Goal: Task Accomplishment & Management: Complete application form

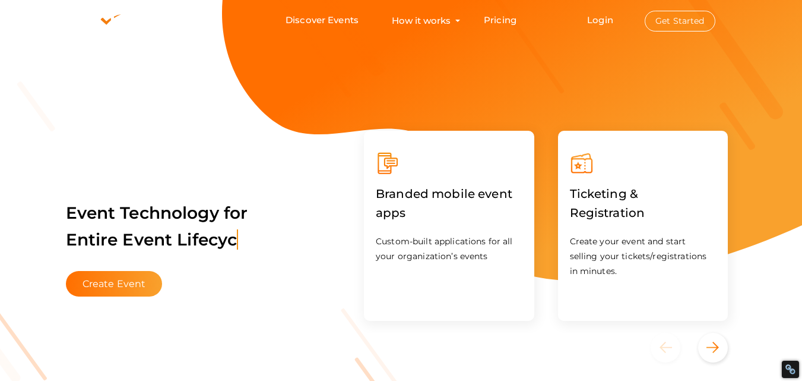
click at [691, 21] on button "Get Started" at bounding box center [680, 21] width 71 height 21
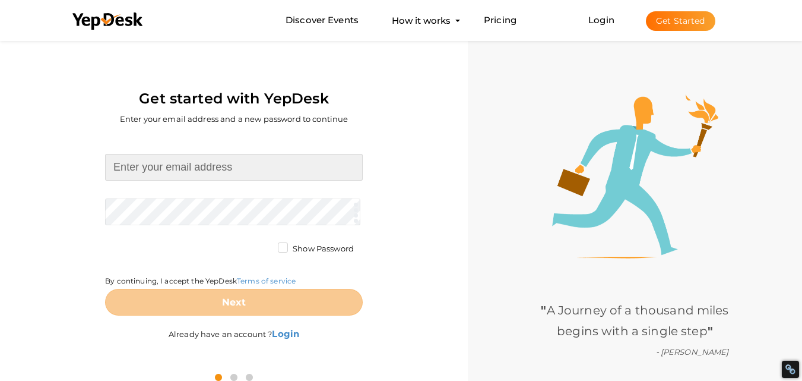
click at [160, 173] on input at bounding box center [234, 167] width 258 height 27
type input "[DOMAIN_NAME][EMAIL_ADDRESS][DOMAIN_NAME]"
click at [184, 208] on form "heenacreation.com@gmail.com Required. Invalid email. Checking You already have …" at bounding box center [234, 235] width 258 height 162
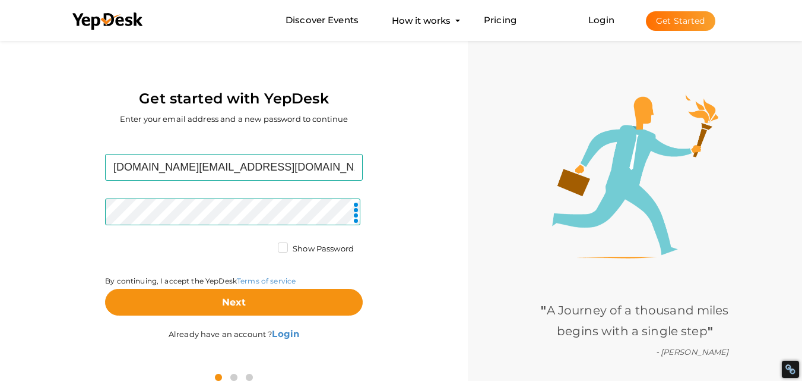
click at [281, 248] on label "Show Password" at bounding box center [316, 249] width 76 height 12
click at [266, 245] on input "Show Password" at bounding box center [266, 245] width 0 height 0
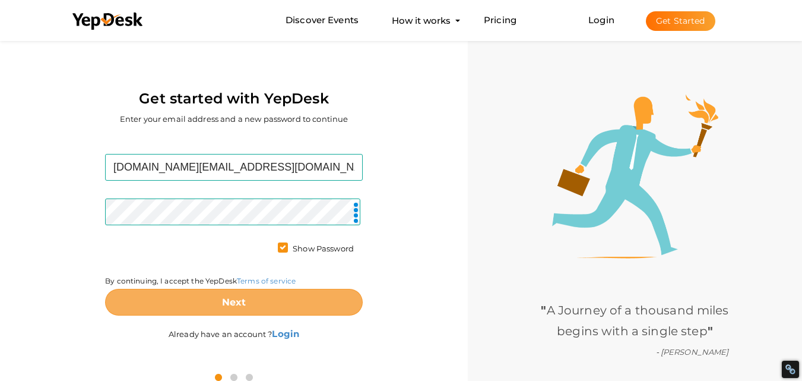
click at [238, 296] on b "Next" at bounding box center [234, 301] width 24 height 11
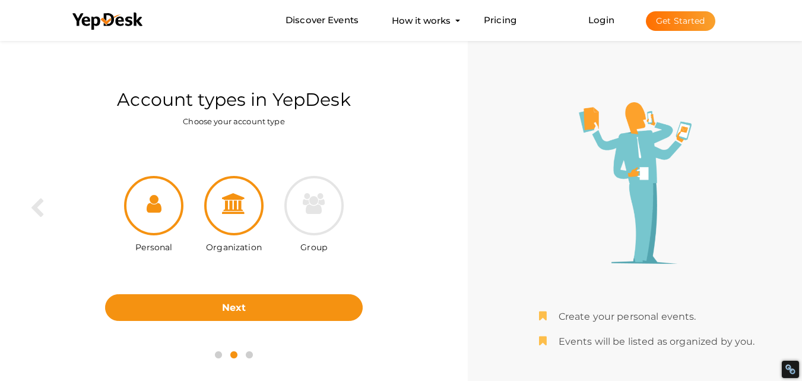
click at [240, 223] on div at bounding box center [233, 205] width 59 height 59
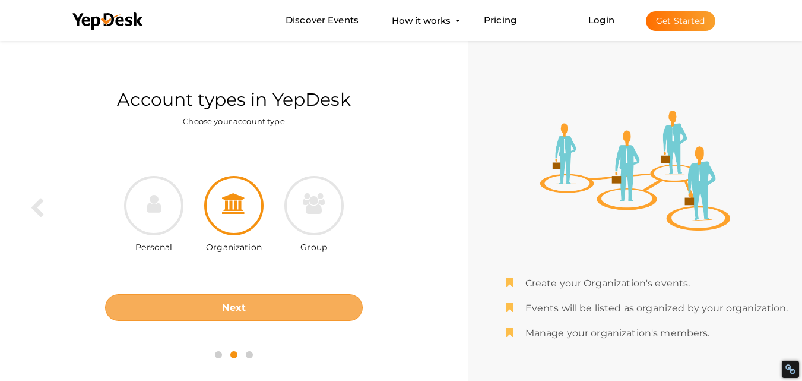
click at [277, 311] on button "Next" at bounding box center [234, 307] width 258 height 27
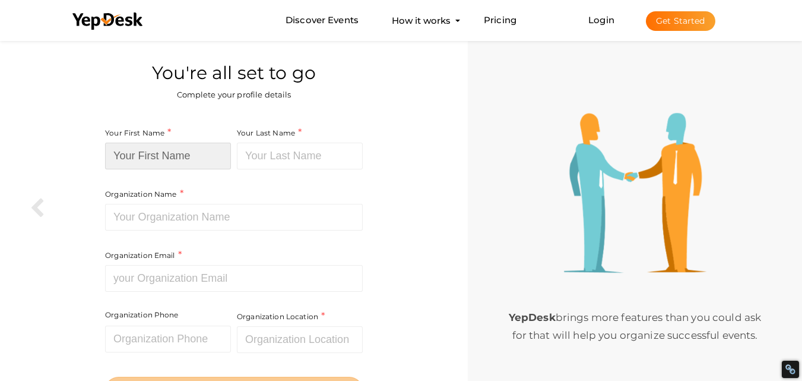
click at [192, 159] on input at bounding box center [168, 156] width 126 height 27
type input "Heena"
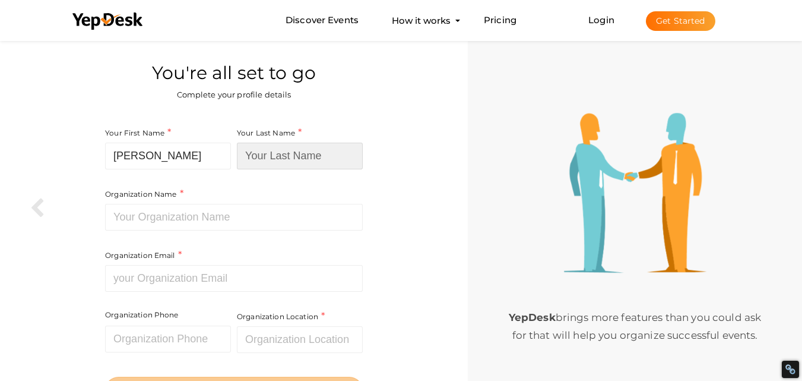
type input "Creation"
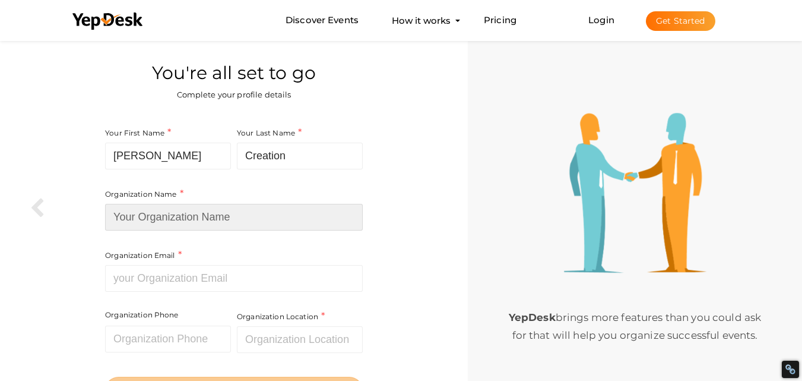
type input "heenacreation"
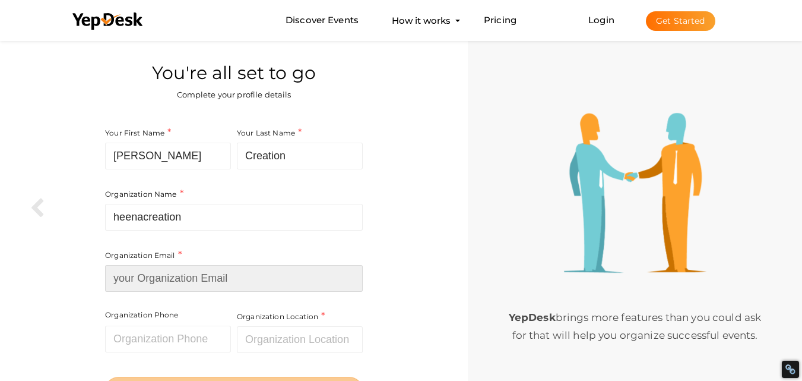
type input "[DOMAIN_NAME][EMAIL_ADDRESS][DOMAIN_NAME]"
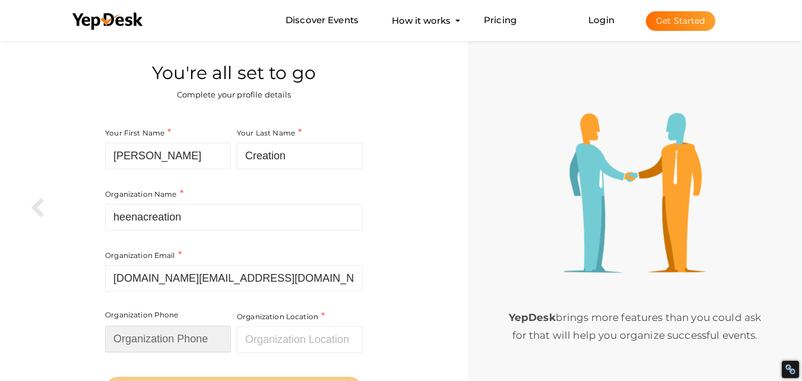
type input "07428667882"
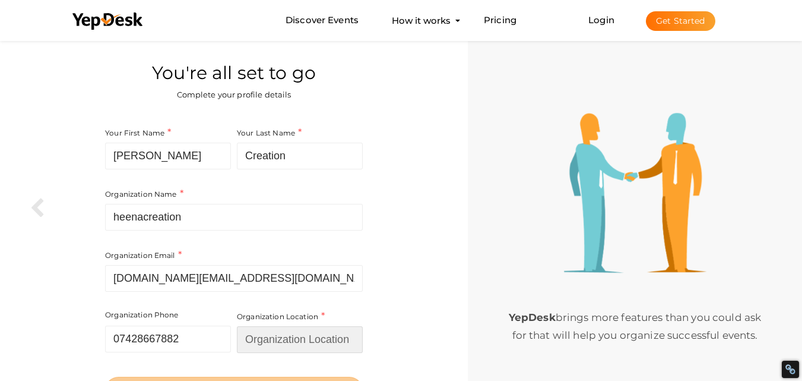
type input "[GEOGRAPHIC_DATA]"
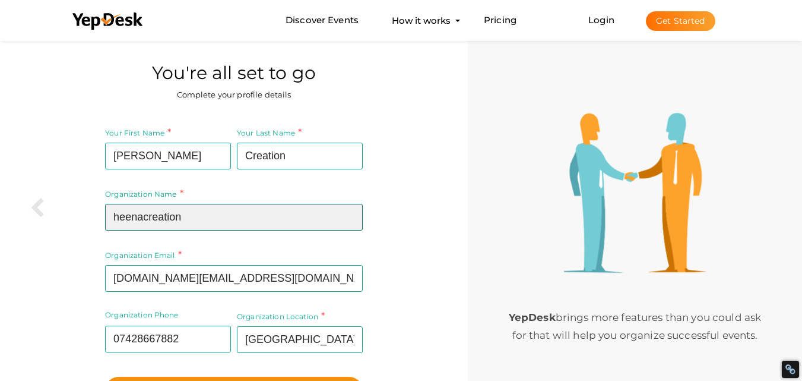
click at [155, 214] on input "heenacreation" at bounding box center [234, 217] width 258 height 27
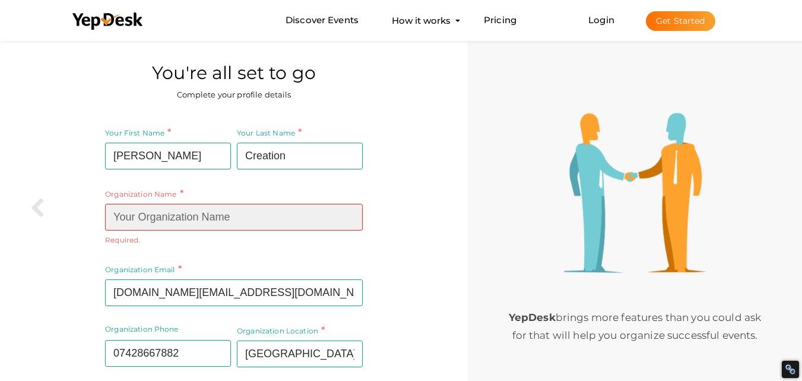
paste input "[PERSON_NAME] Creation"
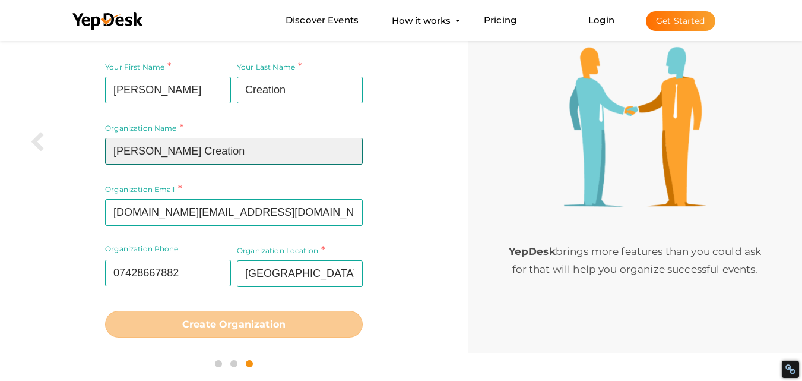
scroll to position [67, 0]
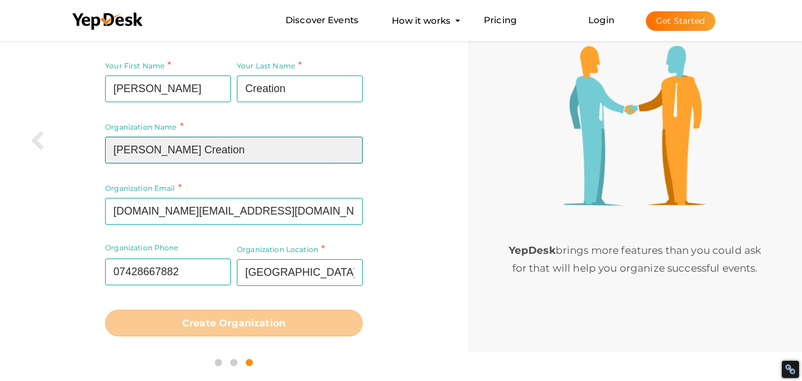
type input "[PERSON_NAME] Creation"
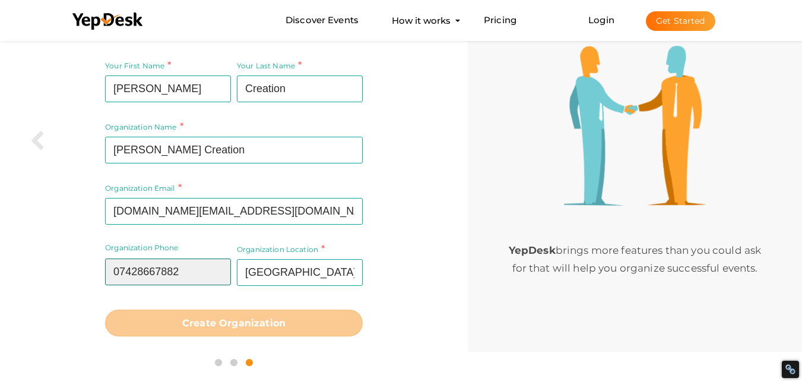
click at [122, 273] on input "07428667882" at bounding box center [168, 271] width 126 height 27
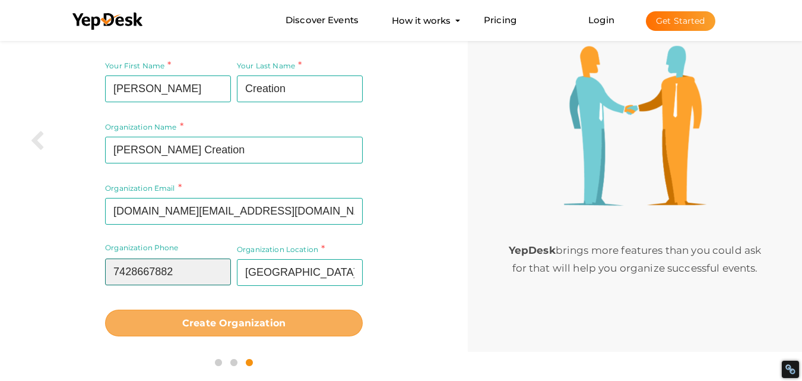
type input "7428667882"
click at [321, 327] on button "Create Organization" at bounding box center [234, 322] width 258 height 27
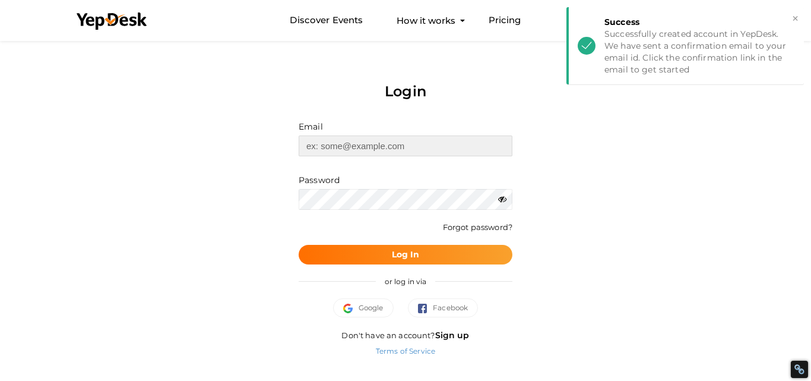
type input "[DOMAIN_NAME][EMAIL_ADDRESS][DOMAIN_NAME]"
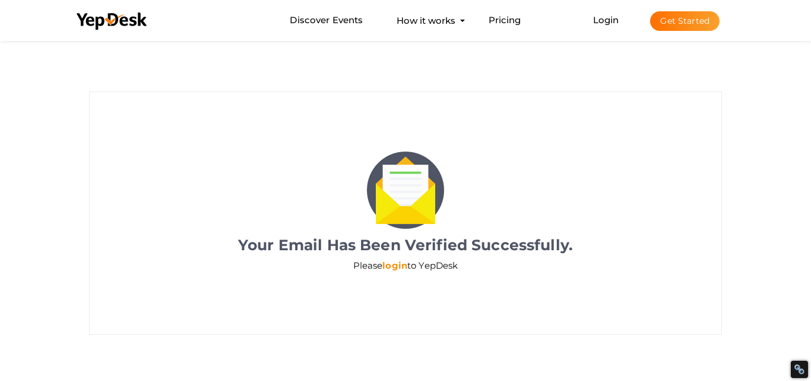
click at [394, 270] on link "login" at bounding box center [395, 265] width 25 height 11
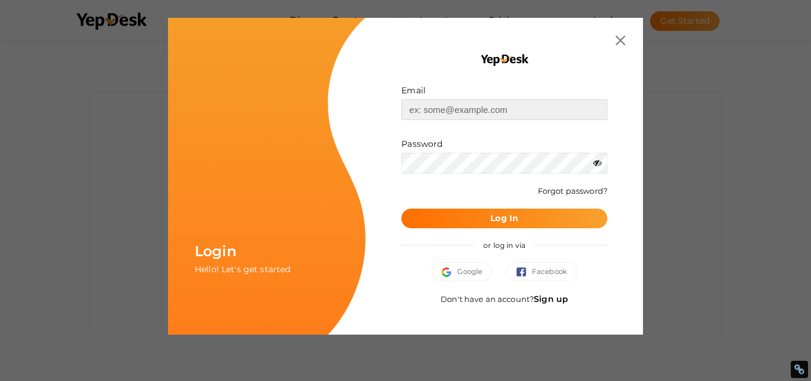
type input "[DOMAIN_NAME][EMAIL_ADDRESS][DOMAIN_NAME]"
click at [444, 220] on button "Log In" at bounding box center [505, 218] width 206 height 20
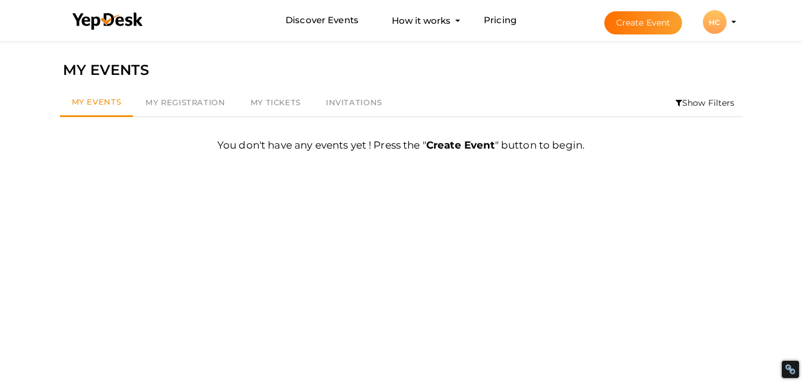
click at [712, 26] on div "HC" at bounding box center [715, 22] width 24 height 24
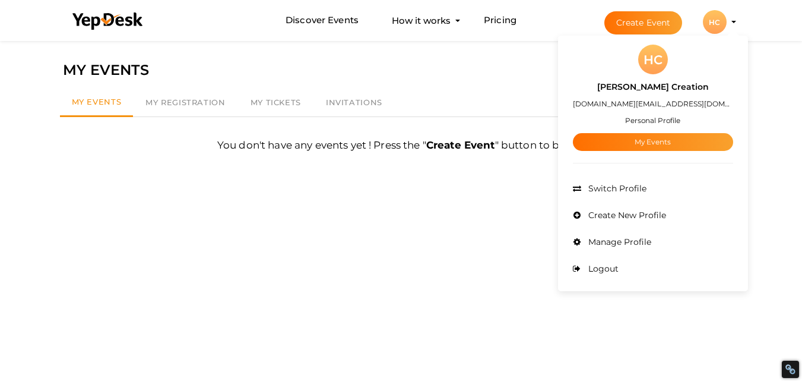
click at [662, 121] on small "Personal Profile" at bounding box center [652, 120] width 55 height 9
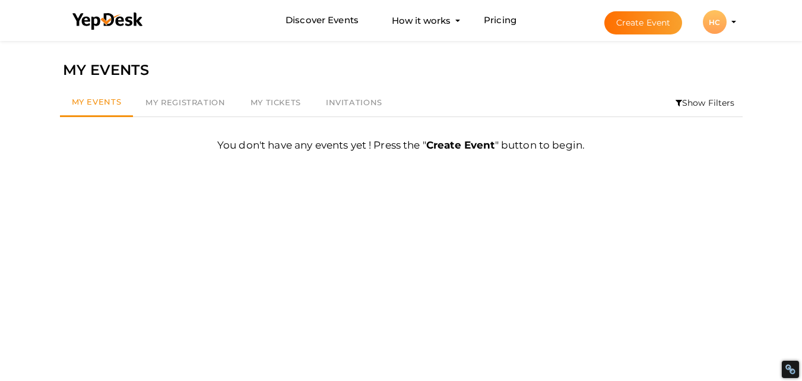
click at [714, 23] on div "HC" at bounding box center [715, 22] width 24 height 24
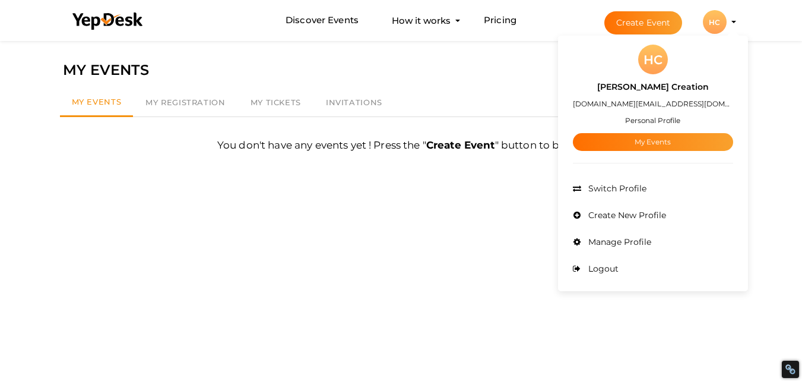
click at [497, 197] on div "Filter MY EVENTS My Events My Registration My Tickets Invitations Show Filters …" at bounding box center [401, 228] width 695 height 381
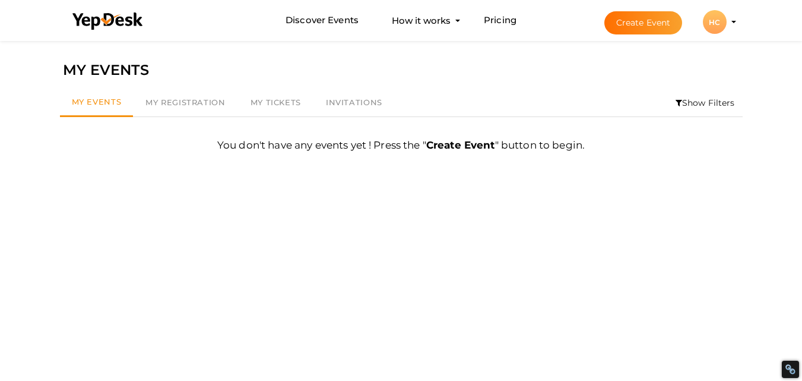
click at [471, 143] on b "Create Event" at bounding box center [460, 145] width 69 height 12
click at [462, 148] on b "Create Event" at bounding box center [460, 145] width 69 height 12
click at [709, 29] on div "HC" at bounding box center [715, 22] width 24 height 24
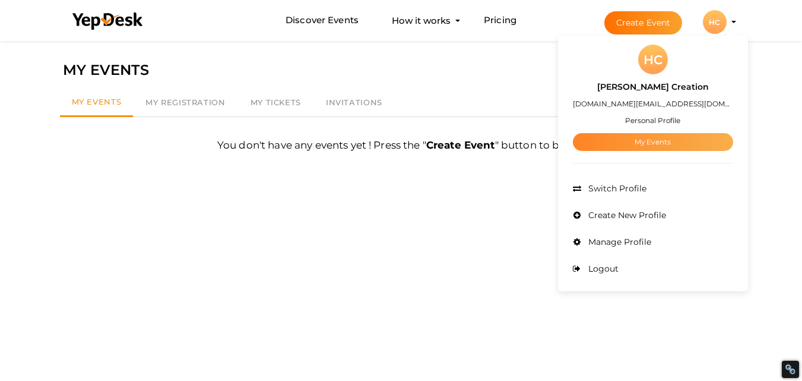
click at [653, 146] on link "My Events" at bounding box center [653, 142] width 160 height 18
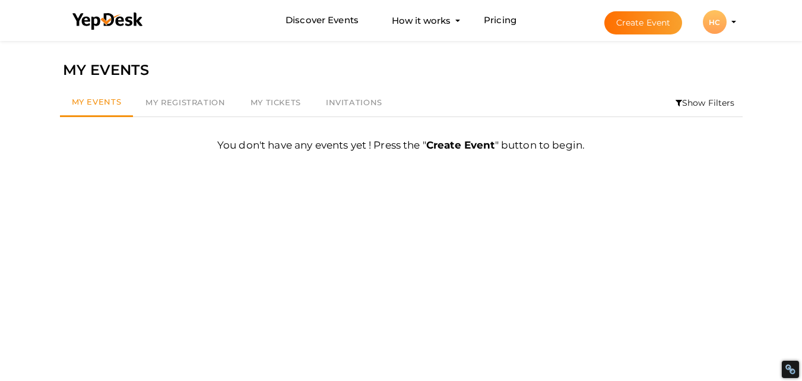
click at [713, 15] on div "HC" at bounding box center [715, 22] width 24 height 24
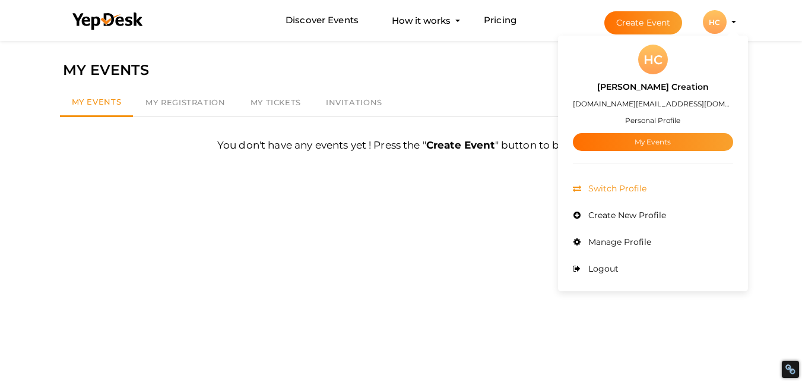
click at [647, 186] on span "Switch Profile" at bounding box center [616, 188] width 61 height 11
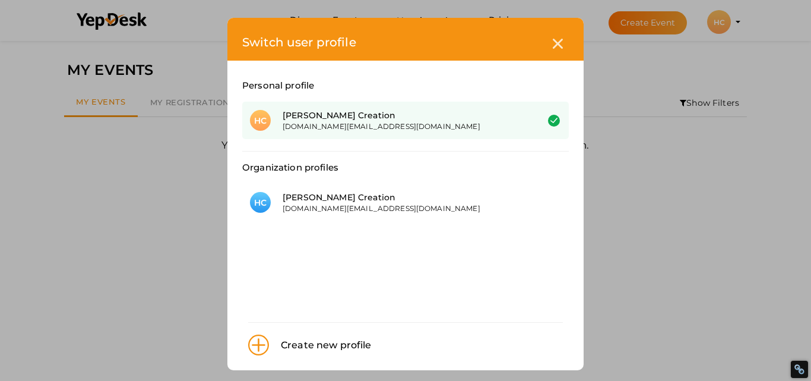
click at [449, 129] on div "[DOMAIN_NAME][EMAIL_ADDRESS][DOMAIN_NAME]" at bounding box center [401, 126] width 237 height 10
click at [557, 38] on div at bounding box center [558, 44] width 22 height 22
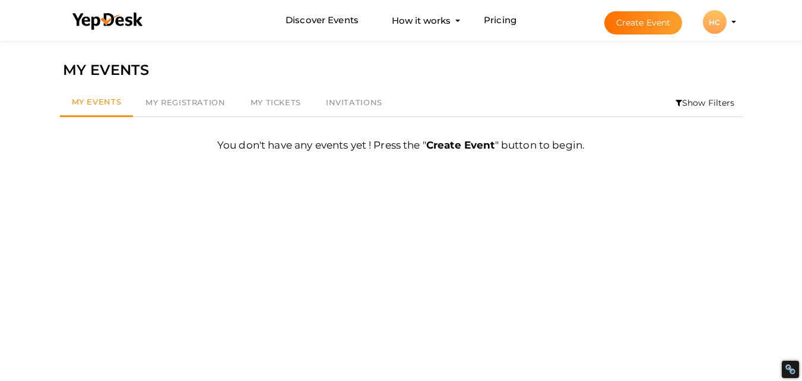
click at [727, 21] on profile-pic "HC" at bounding box center [715, 22] width 24 height 9
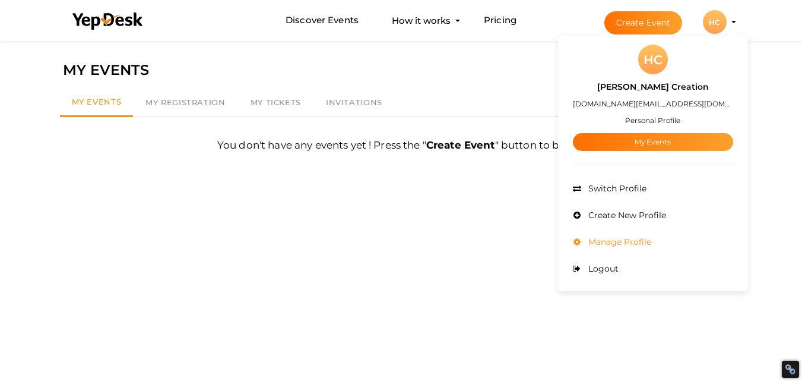
click at [652, 243] on span "Manage Profile" at bounding box center [619, 241] width 66 height 11
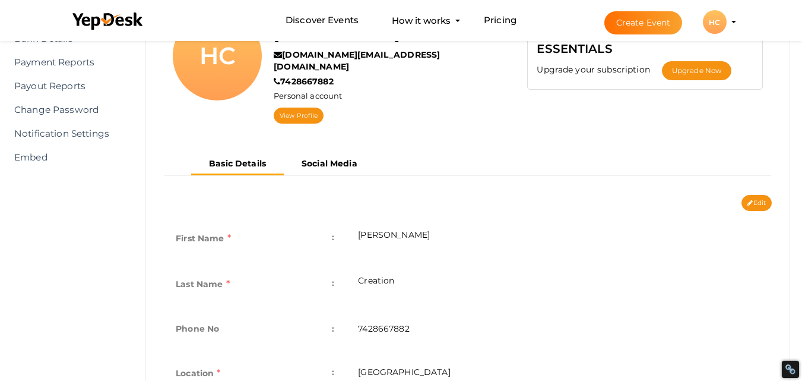
scroll to position [119, 0]
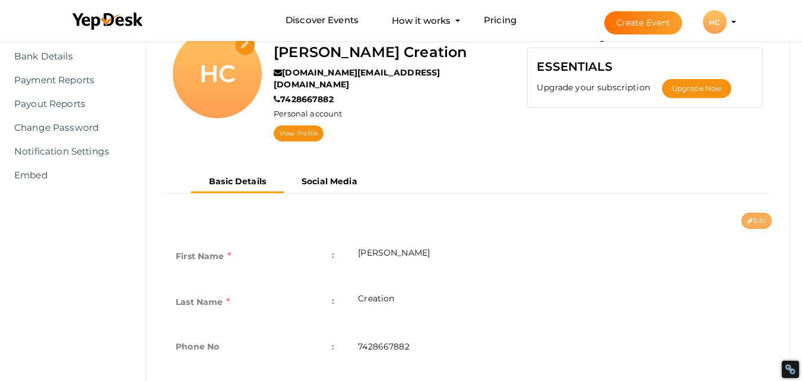
click at [762, 213] on button "Edit" at bounding box center [757, 221] width 30 height 16
type input "[PERSON_NAME]"
type input "Creation"
type input "7428667882"
type input "[GEOGRAPHIC_DATA]"
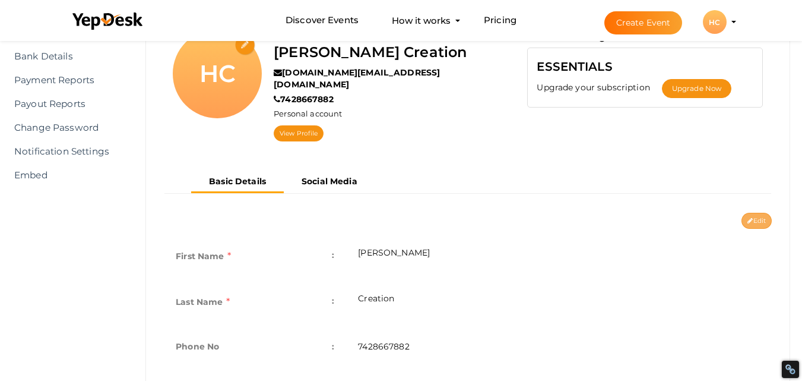
type input "heena-creation"
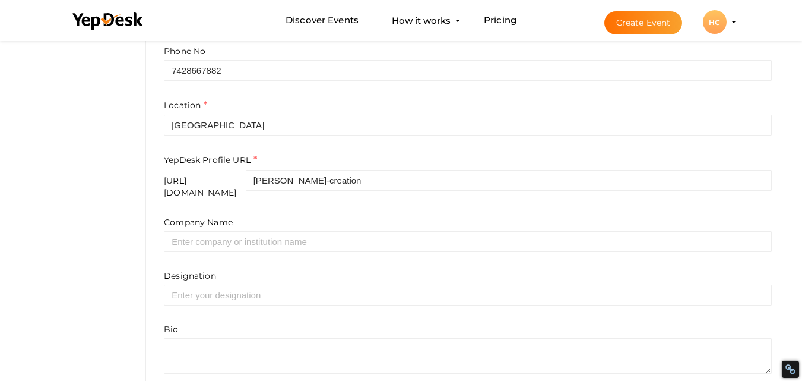
scroll to position [416, 0]
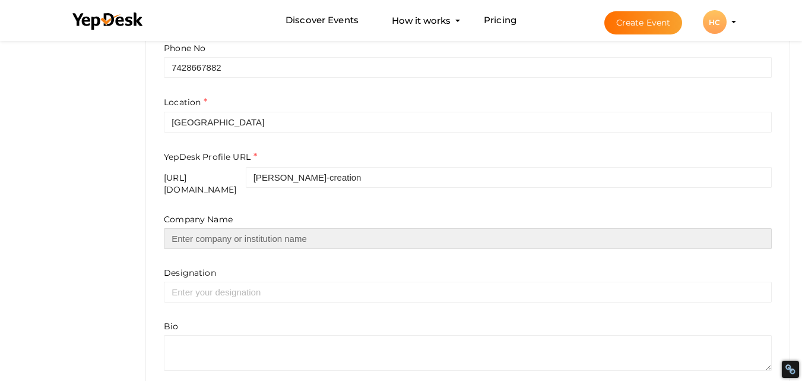
click at [334, 228] on input "text" at bounding box center [468, 238] width 608 height 21
type input "[PERSON_NAME] Creation"
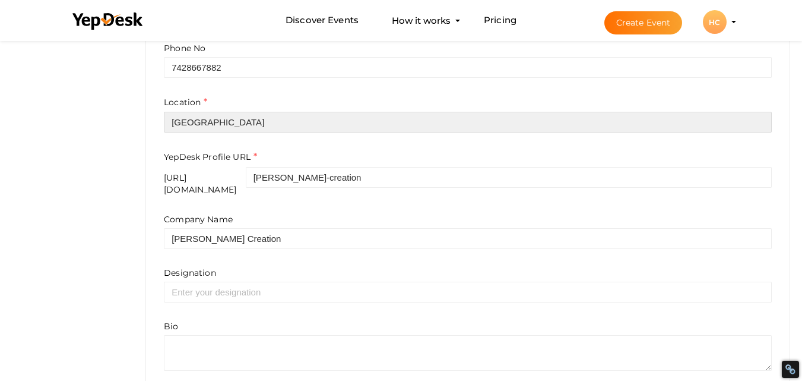
type input "Singapore"
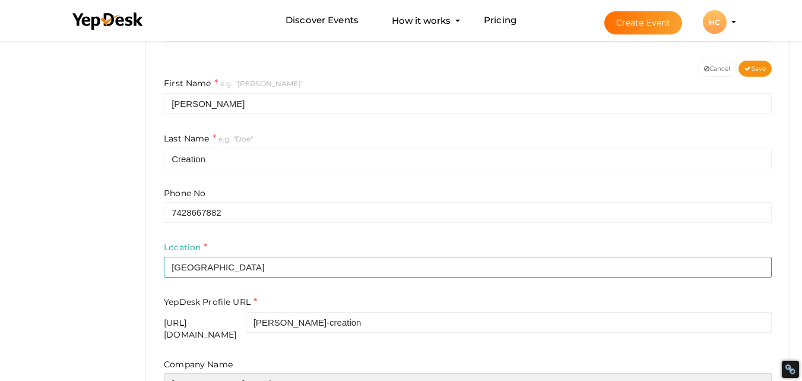
scroll to position [238, 0]
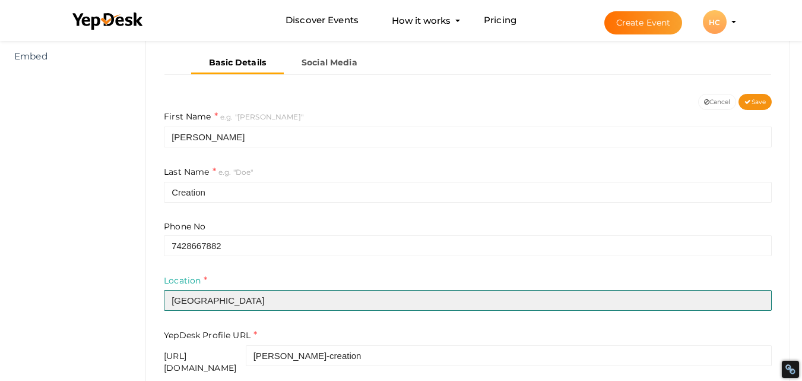
click at [272, 290] on input "Singapore" at bounding box center [468, 300] width 608 height 21
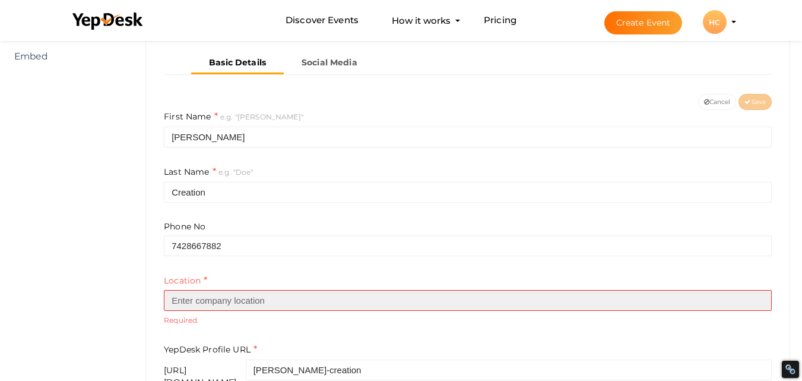
paste input "Ghaziabad"
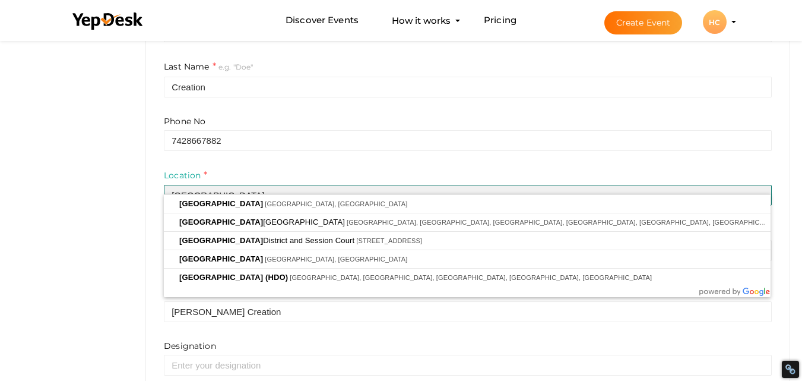
scroll to position [356, 0]
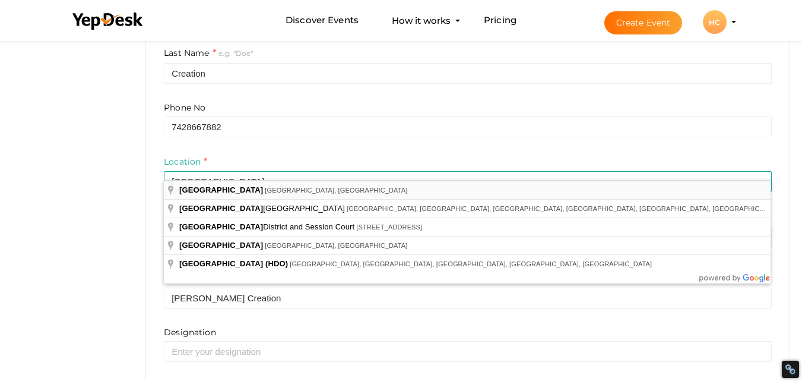
type input "Ghaziabad, Uttar Pradesh, India"
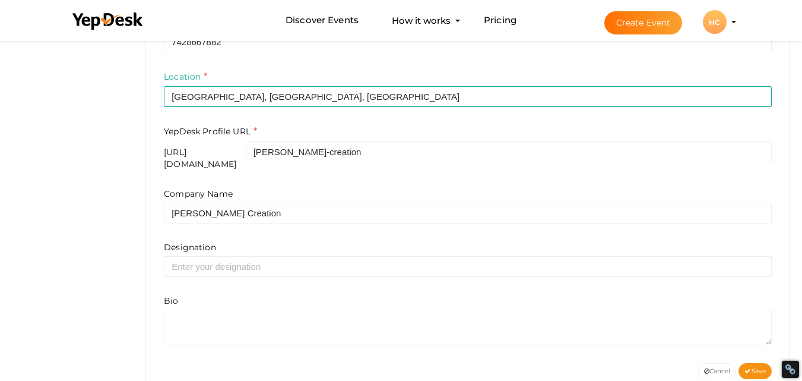
scroll to position [453, 0]
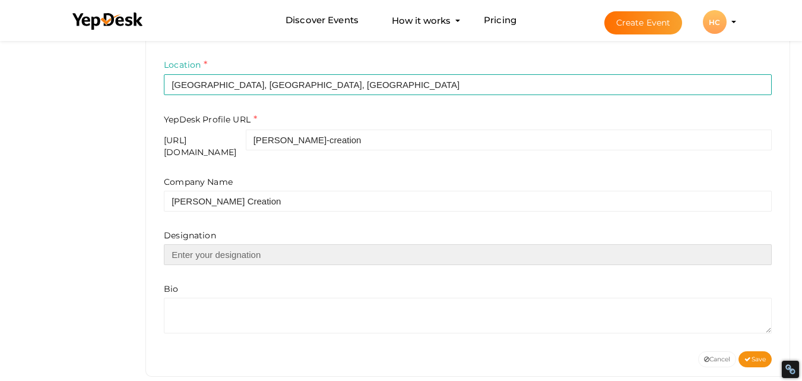
click at [260, 244] on input "text" at bounding box center [468, 254] width 608 height 21
type input "Owner"
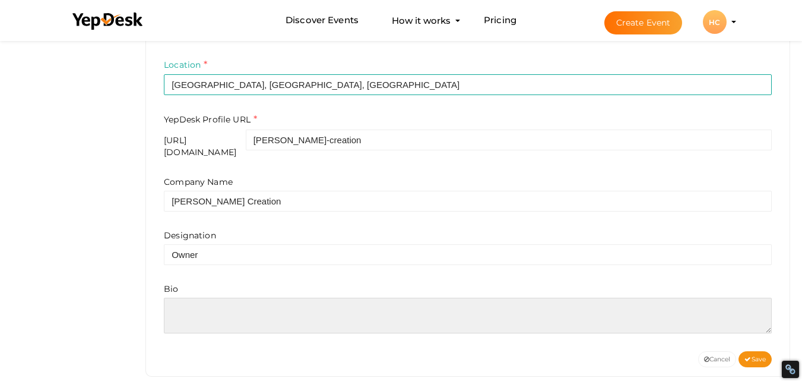
click at [227, 298] on textarea at bounding box center [468, 316] width 608 height 36
paste textarea "Heena Creation is a trustworthy online shopping store for artificial jewellery …"
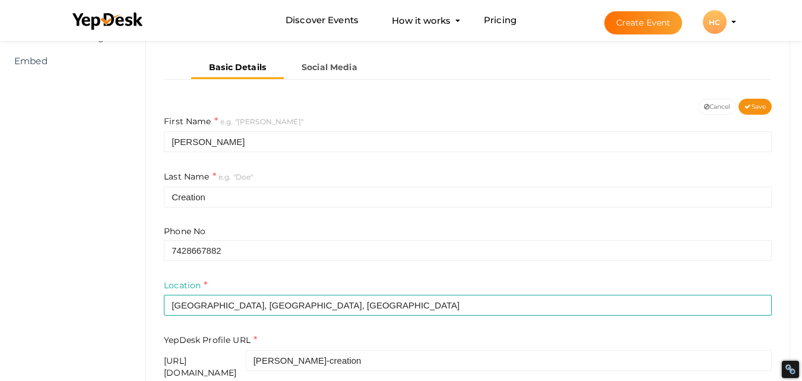
scroll to position [216, 0]
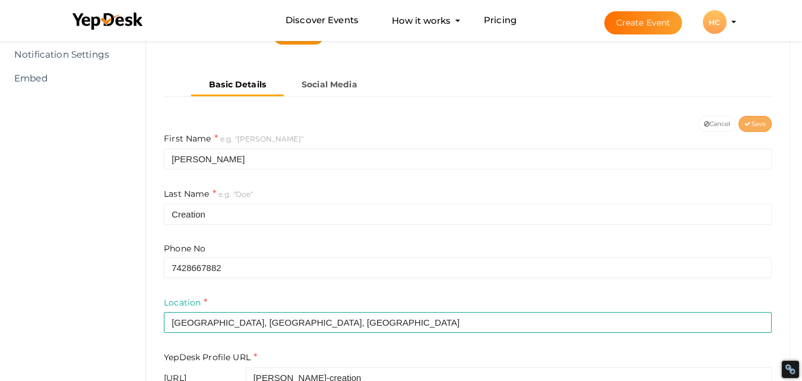
type textarea "Heena Creation is a trustworthy online shopping store for artificial jewellery …"
click at [753, 120] on span "Save" at bounding box center [755, 124] width 21 height 8
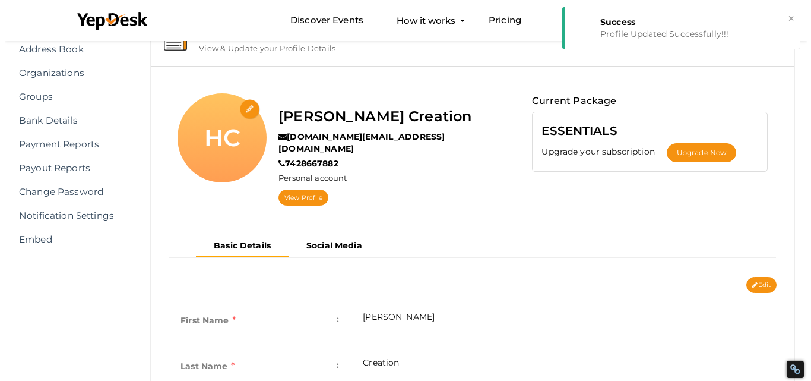
scroll to position [37, 0]
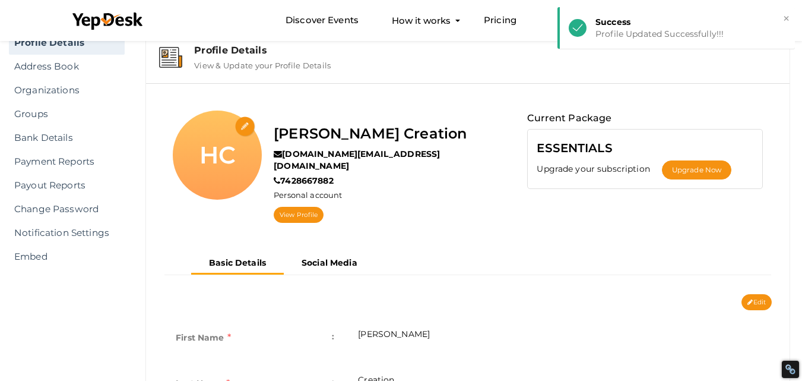
click at [247, 126] on input "file" at bounding box center [245, 126] width 21 height 21
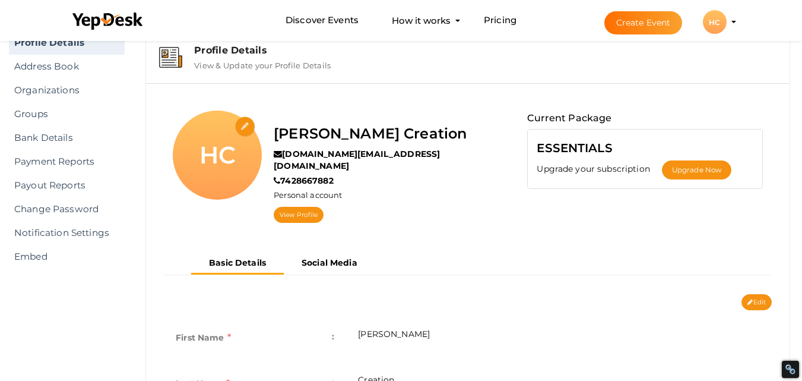
type input "C:\fakepath\Untitled design.png"
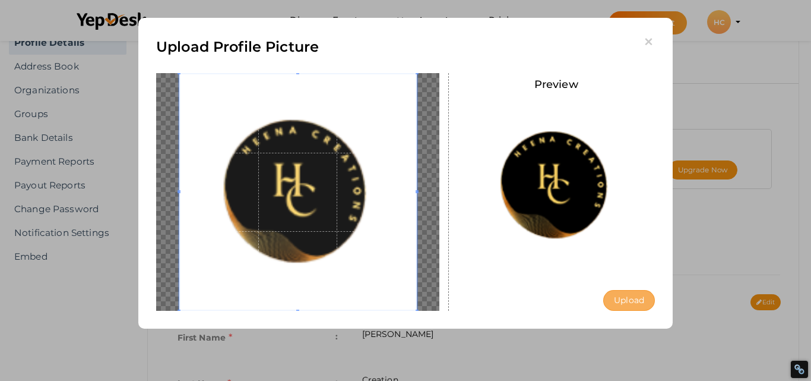
click at [624, 299] on button "Upload" at bounding box center [629, 300] width 52 height 21
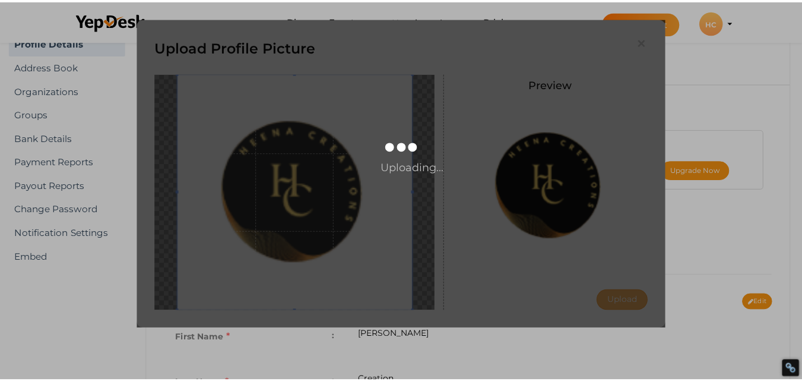
scroll to position [0, 0]
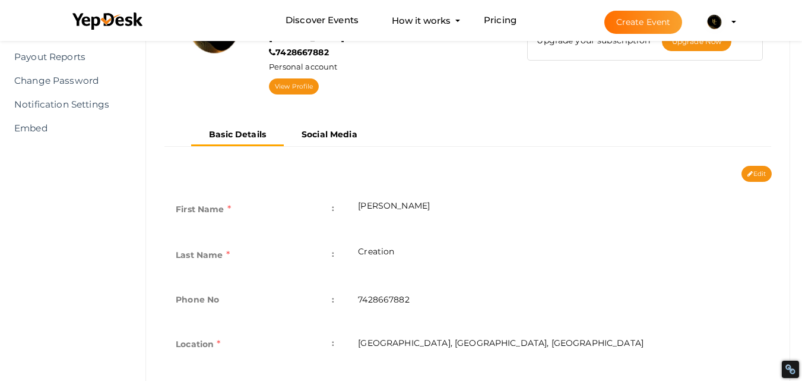
scroll to position [113, 0]
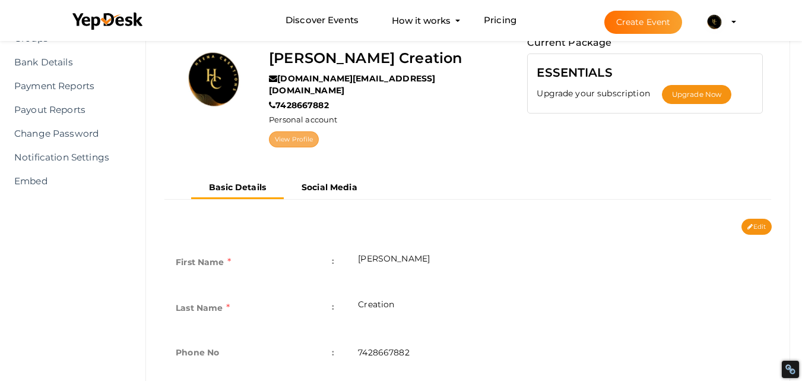
click at [292, 131] on link "View Profile" at bounding box center [294, 139] width 50 height 16
click at [729, 20] on button "Heena Creation heenacreation.com@gmail.com Personal Profile My Events Admin Swi…" at bounding box center [715, 22] width 31 height 25
click at [727, 21] on profile-pic at bounding box center [715, 21] width 24 height 9
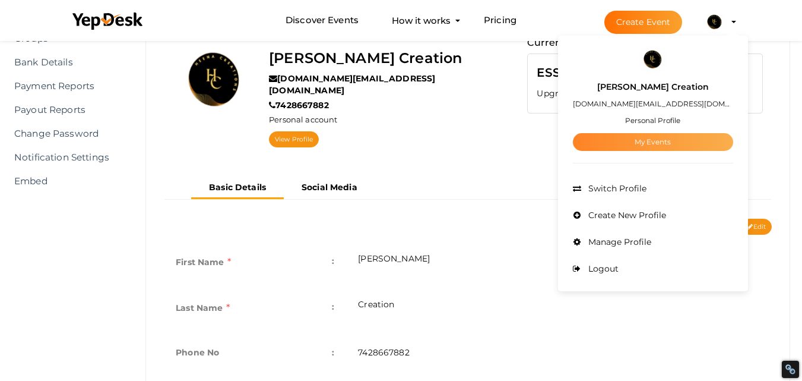
click at [655, 142] on link "My Events" at bounding box center [653, 142] width 160 height 18
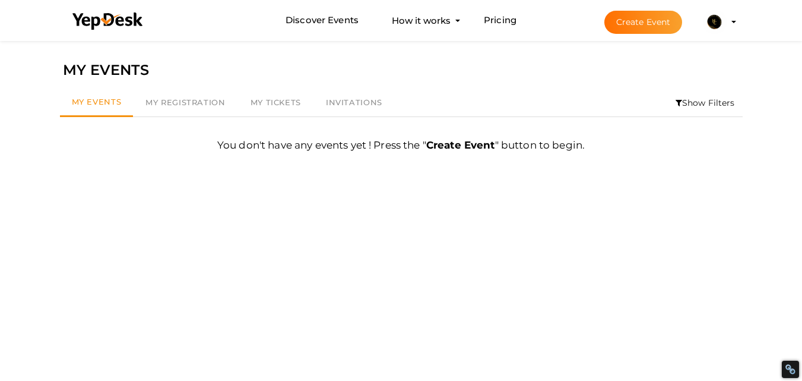
click at [652, 11] on button "Create Event" at bounding box center [644, 22] width 78 height 23
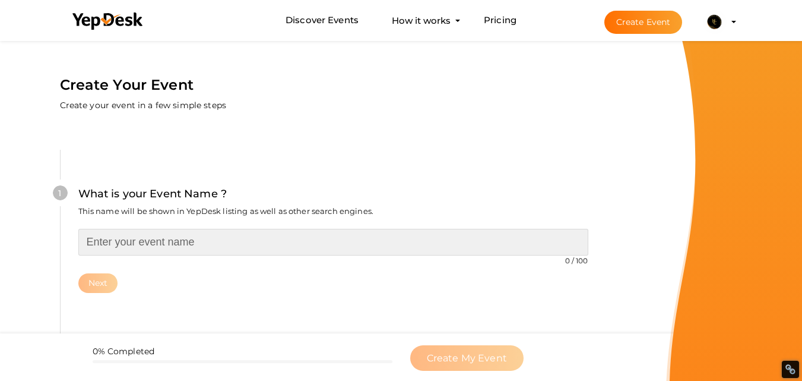
click at [295, 234] on input "text" at bounding box center [333, 242] width 510 height 27
paste input "[PERSON_NAME] Creation"
type input "[PERSON_NAME] Creation"
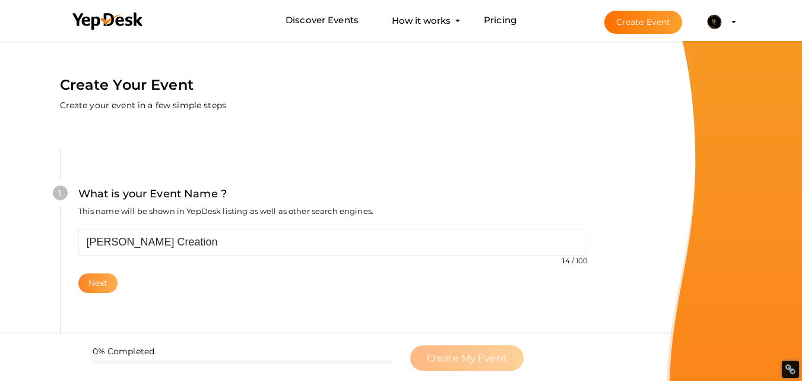
click at [99, 286] on button "Next" at bounding box center [98, 283] width 40 height 20
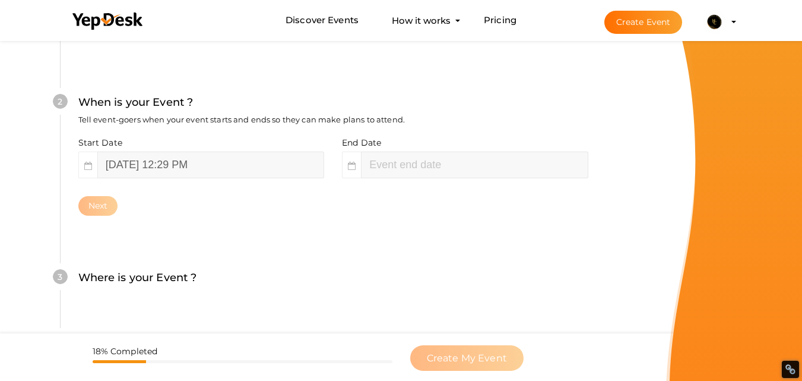
scroll to position [273, 0]
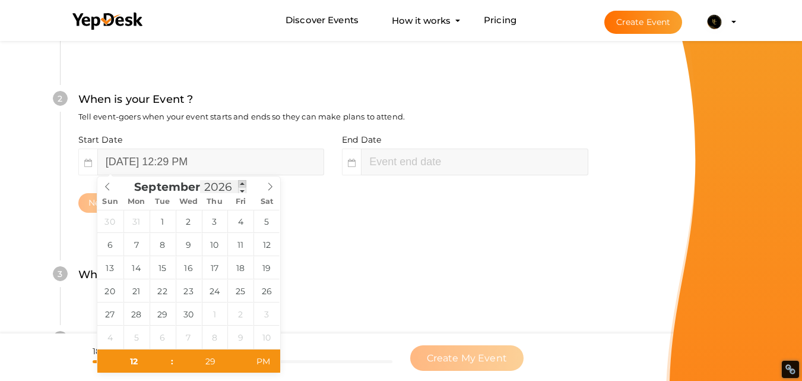
click at [242, 182] on span at bounding box center [242, 183] width 8 height 7
click at [239, 191] on span at bounding box center [242, 190] width 8 height 7
type input "2025"
click at [239, 191] on span at bounding box center [242, 190] width 8 height 7
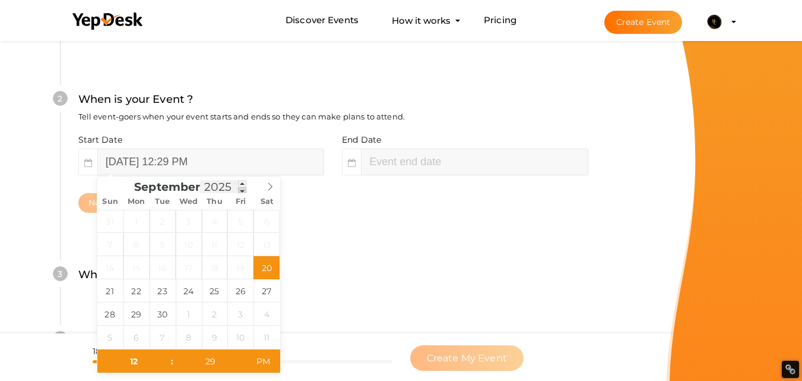
click at [239, 191] on span at bounding box center [242, 190] width 8 height 7
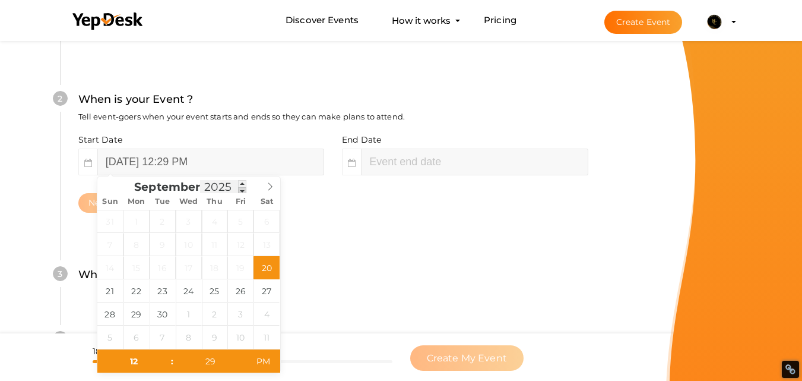
click at [239, 191] on span at bounding box center [242, 190] width 8 height 7
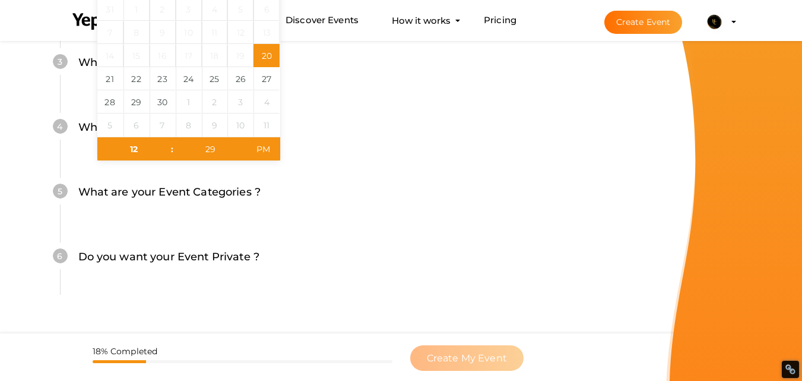
scroll to position [511, 0]
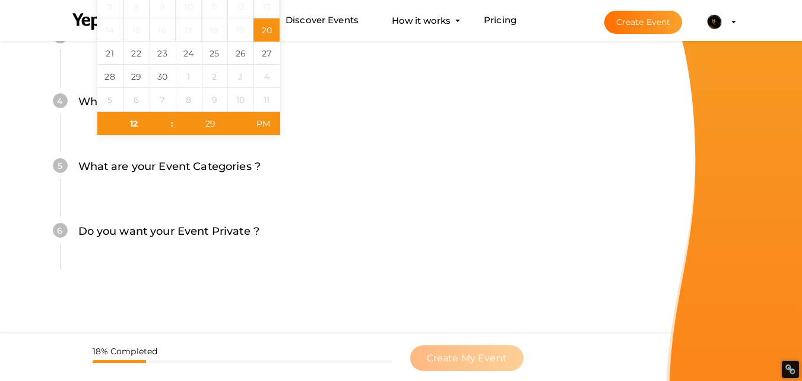
type input "02"
type input "29"
type input "September 20, 2025 2:29 PM"
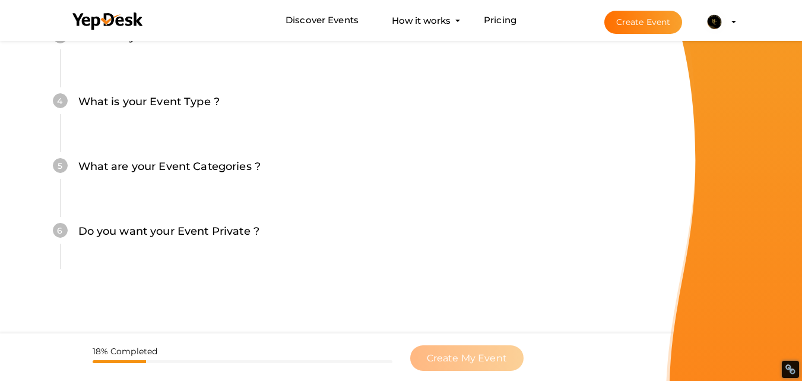
click at [710, 17] on img at bounding box center [715, 22] width 24 height 24
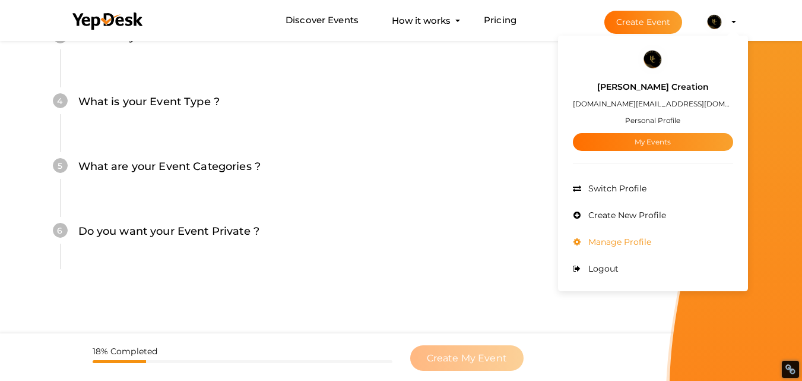
click at [655, 236] on li "Manage Profile" at bounding box center [653, 242] width 160 height 27
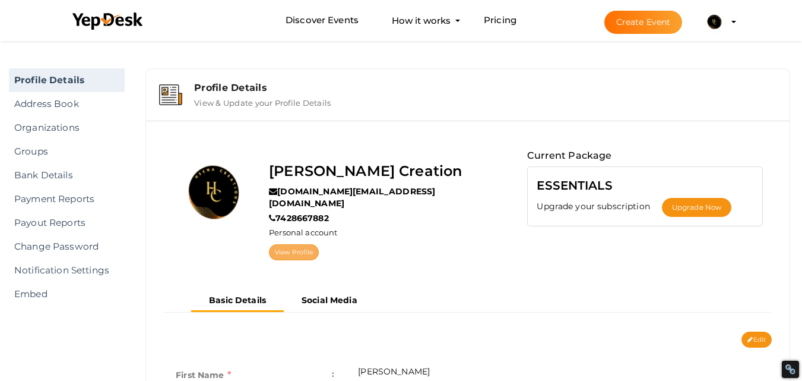
click at [289, 244] on link "View Profile" at bounding box center [294, 252] width 50 height 16
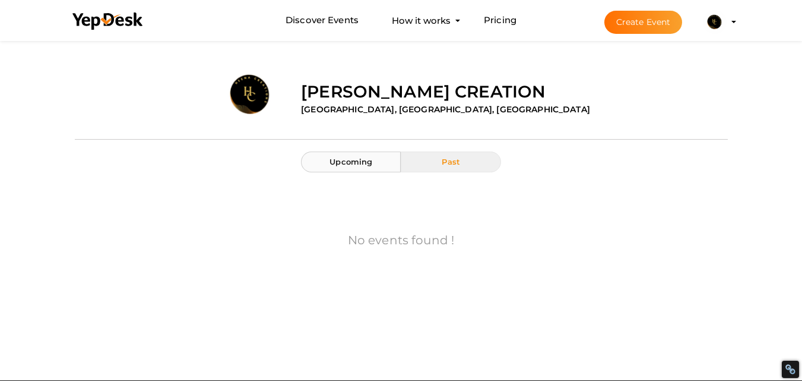
click at [368, 168] on button "Upcoming" at bounding box center [351, 161] width 100 height 21
